Goal: Information Seeking & Learning: Learn about a topic

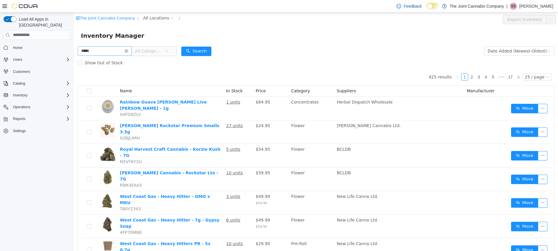
type input "*****"
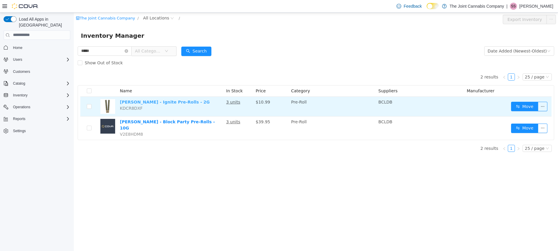
click at [135, 103] on link "[PERSON_NAME] - Ignite Pre-Rolls - 2G" at bounding box center [165, 101] width 90 height 5
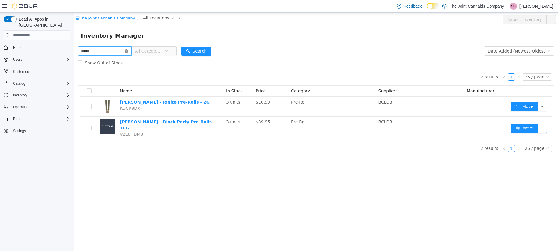
click at [128, 50] on icon "icon: close-circle" at bounding box center [127, 51] width 4 height 4
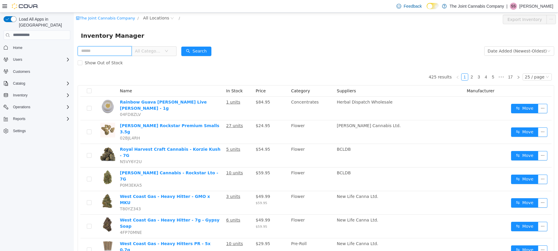
click at [125, 53] on input "text" at bounding box center [105, 50] width 54 height 9
type input "****"
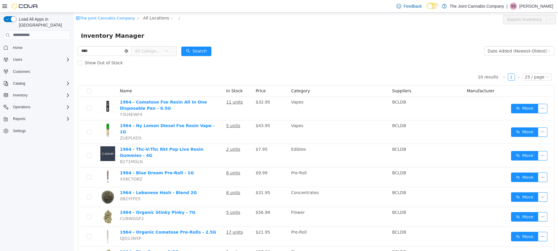
click at [128, 51] on icon "icon: close-circle" at bounding box center [127, 51] width 4 height 4
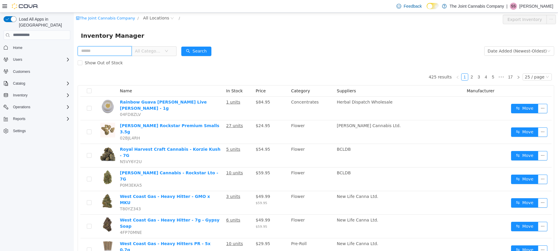
click at [107, 49] on input "text" at bounding box center [105, 50] width 54 height 9
type input "**********"
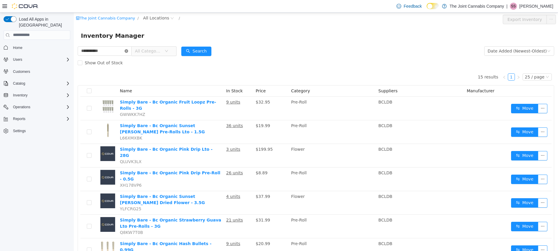
click at [128, 50] on icon "icon: close-circle" at bounding box center [127, 51] width 4 height 4
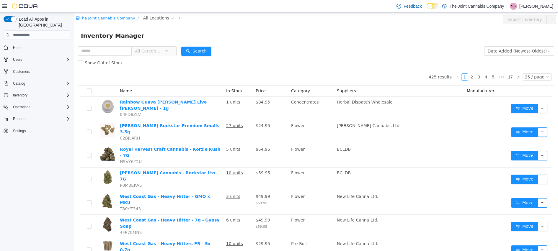
click at [162, 52] on span "All Categories" at bounding box center [148, 51] width 27 height 6
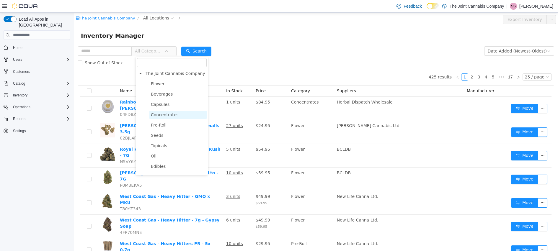
click at [172, 113] on span "Concentrates" at bounding box center [165, 114] width 28 height 5
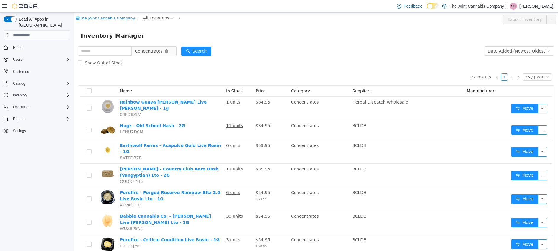
click at [168, 50] on icon "icon: close-circle" at bounding box center [167, 51] width 4 height 4
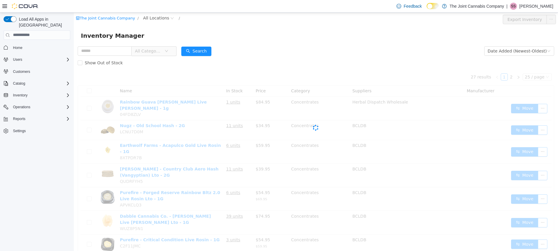
click at [168, 50] on icon "icon: down" at bounding box center [166, 51] width 3 height 2
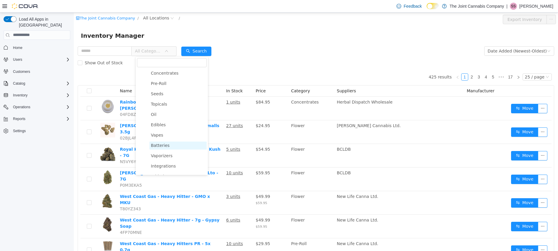
scroll to position [42, 0]
click at [169, 136] on span "Vapes" at bounding box center [177, 134] width 57 height 8
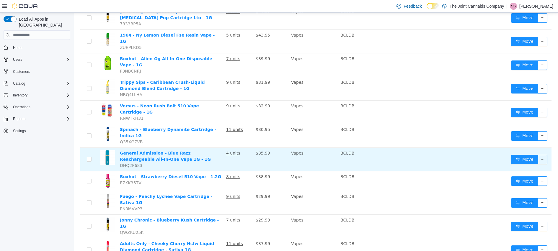
scroll to position [414, 0]
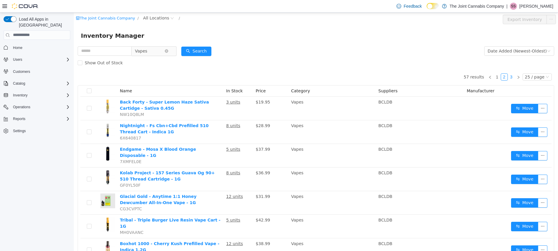
click at [508, 76] on link "3" at bounding box center [511, 76] width 6 height 6
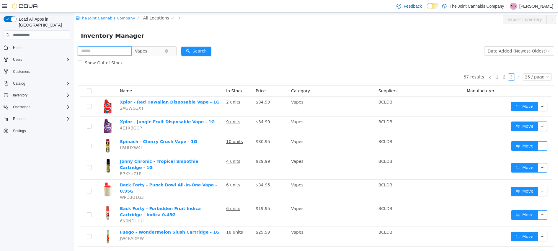
click at [99, 54] on input "text" at bounding box center [105, 50] width 54 height 9
type input "**********"
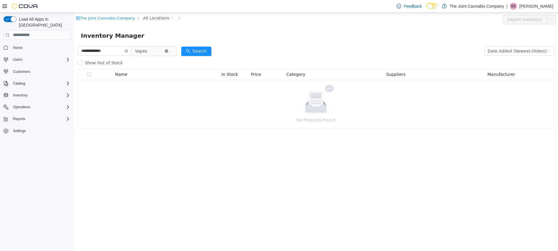
click at [168, 52] on icon "icon: close-circle" at bounding box center [167, 51] width 4 height 4
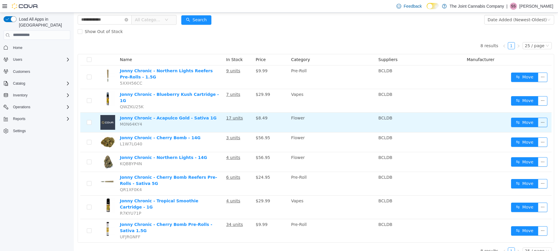
scroll to position [32, 0]
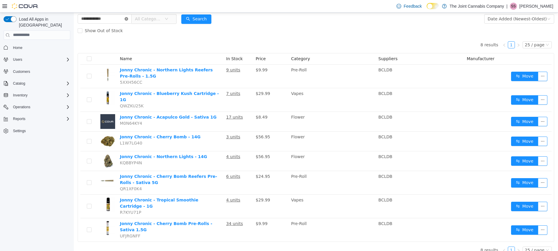
click at [128, 20] on icon "icon: close-circle" at bounding box center [127, 19] width 4 height 4
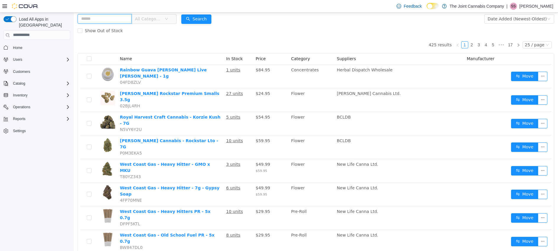
click at [128, 21] on input "text" at bounding box center [105, 18] width 54 height 9
type input "**********"
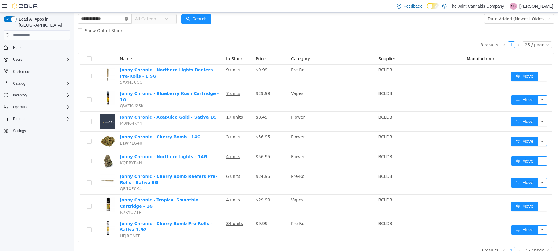
click at [128, 19] on icon "icon: close-circle" at bounding box center [127, 19] width 4 height 4
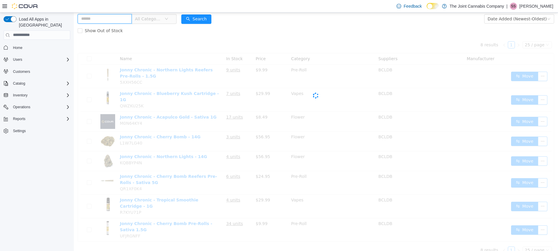
click at [104, 18] on input "text" at bounding box center [105, 18] width 54 height 9
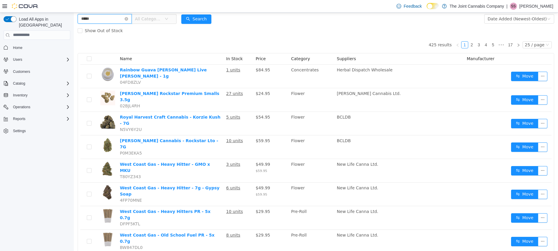
type input "*****"
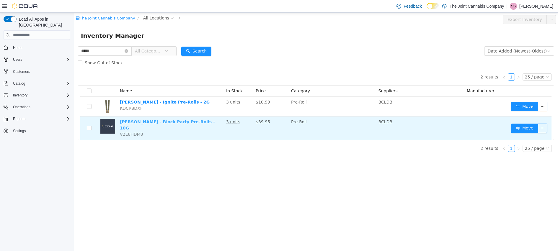
click at [165, 124] on link "Trygg - Block Party Pre-Rolls - 10G" at bounding box center [167, 124] width 95 height 11
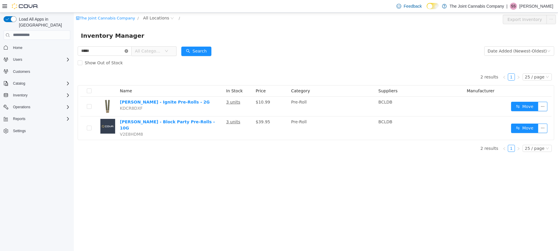
click at [128, 50] on icon "icon: close-circle" at bounding box center [127, 51] width 4 height 4
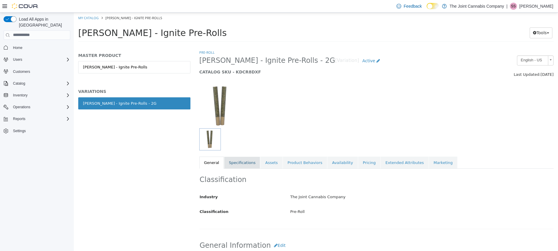
click at [244, 164] on link "Specifications" at bounding box center [242, 162] width 36 height 12
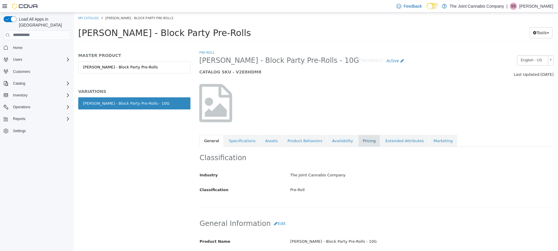
click at [362, 139] on link "Pricing" at bounding box center [369, 141] width 22 height 12
